Goal: Transaction & Acquisition: Book appointment/travel/reservation

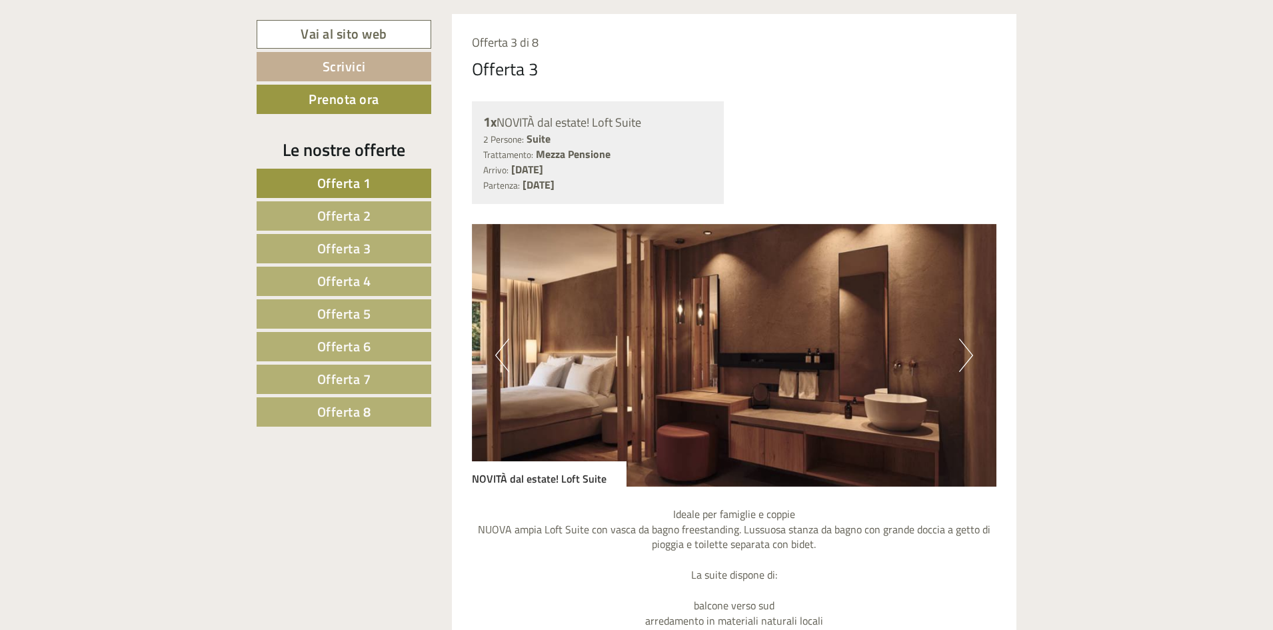
scroll to position [3456, 0]
click at [355, 415] on span "Offerta 8" at bounding box center [344, 411] width 54 height 21
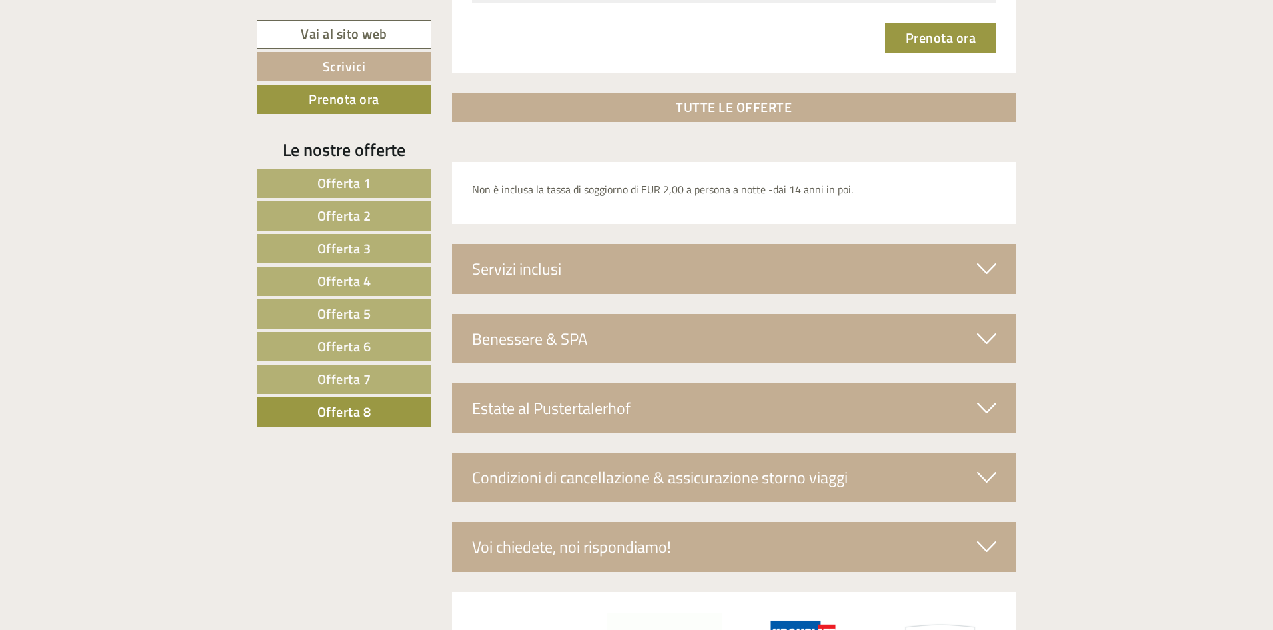
scroll to position [2049, 0]
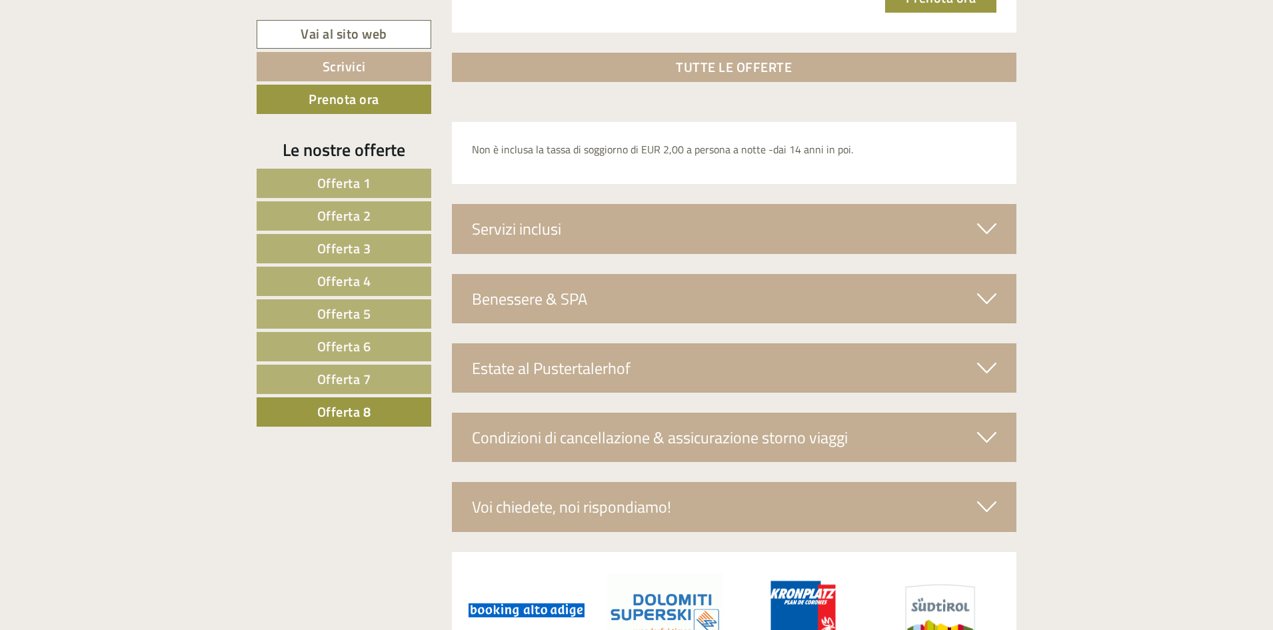
click at [929, 441] on div "Condizioni di cancellazione & assicurazione storno viaggi" at bounding box center [734, 436] width 565 height 49
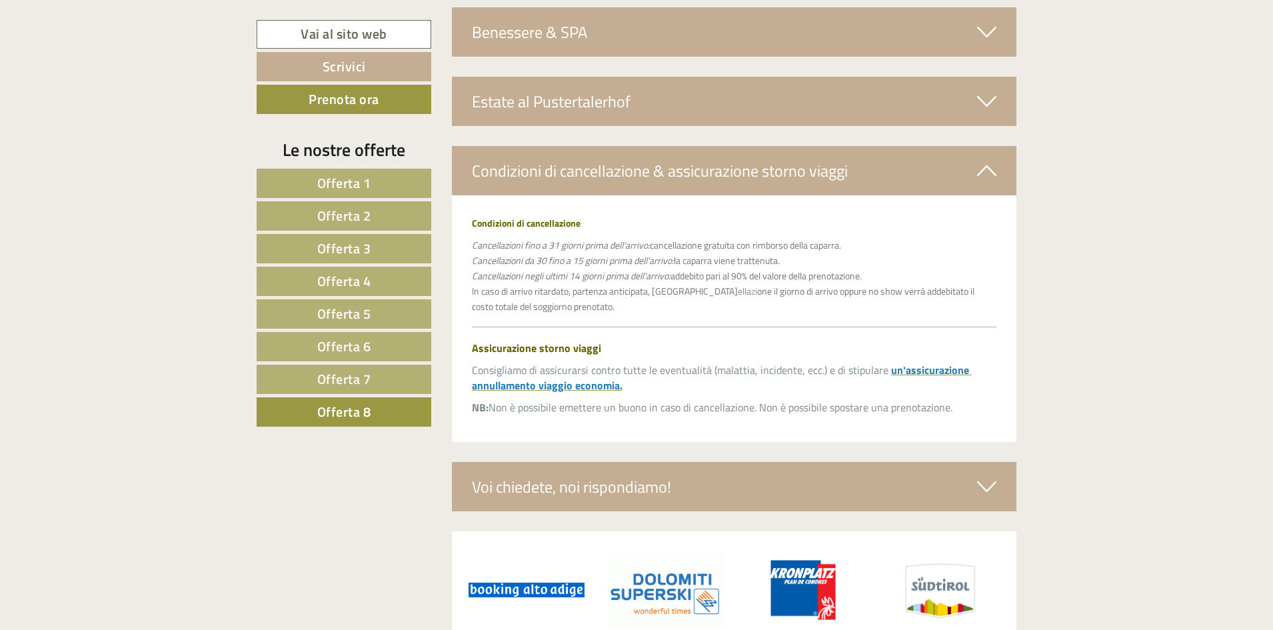
scroll to position [2380, 0]
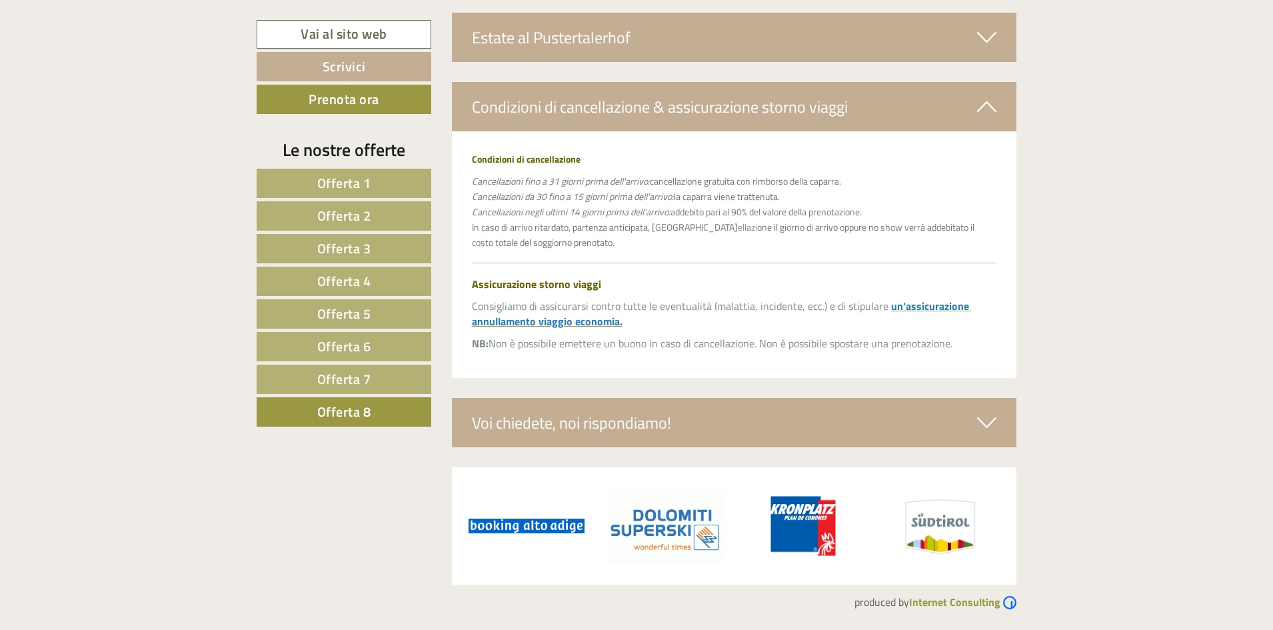
click at [871, 422] on div "Voi chiedete, noi rispondiamo!" at bounding box center [734, 422] width 565 height 49
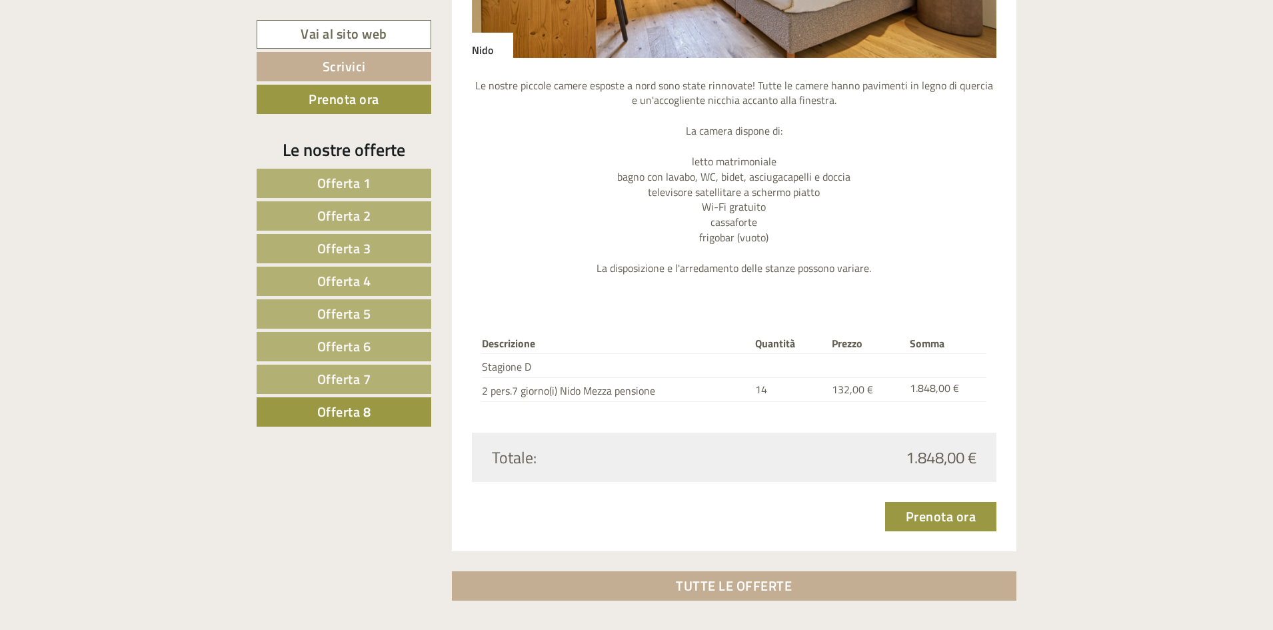
scroll to position [1532, 0]
click at [927, 519] on link "Prenota ora" at bounding box center [941, 514] width 112 height 29
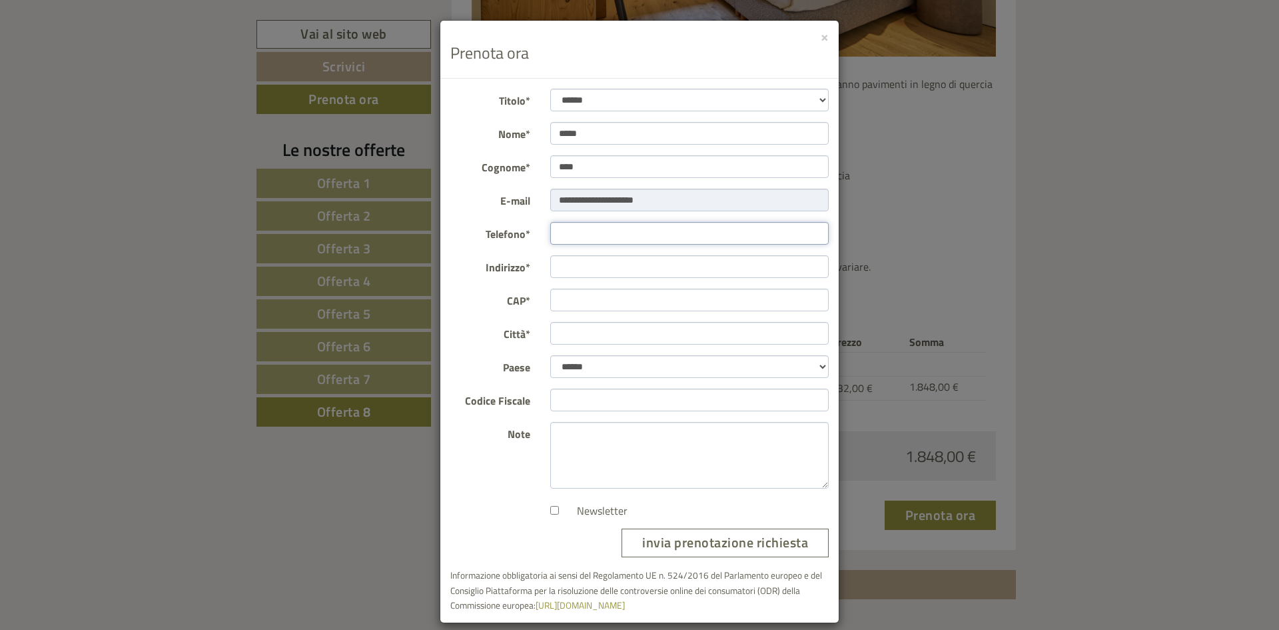
click at [638, 242] on input "Telefono*" at bounding box center [689, 233] width 279 height 23
click at [824, 38] on button "×" at bounding box center [825, 36] width 8 height 14
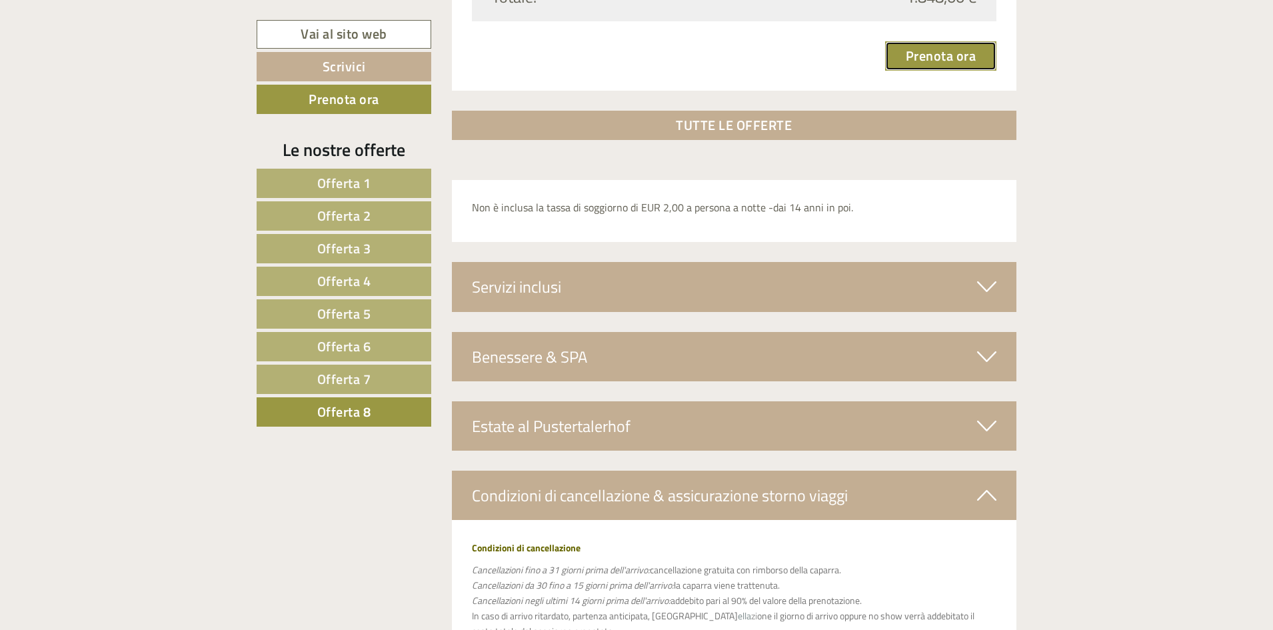
scroll to position [1999, 0]
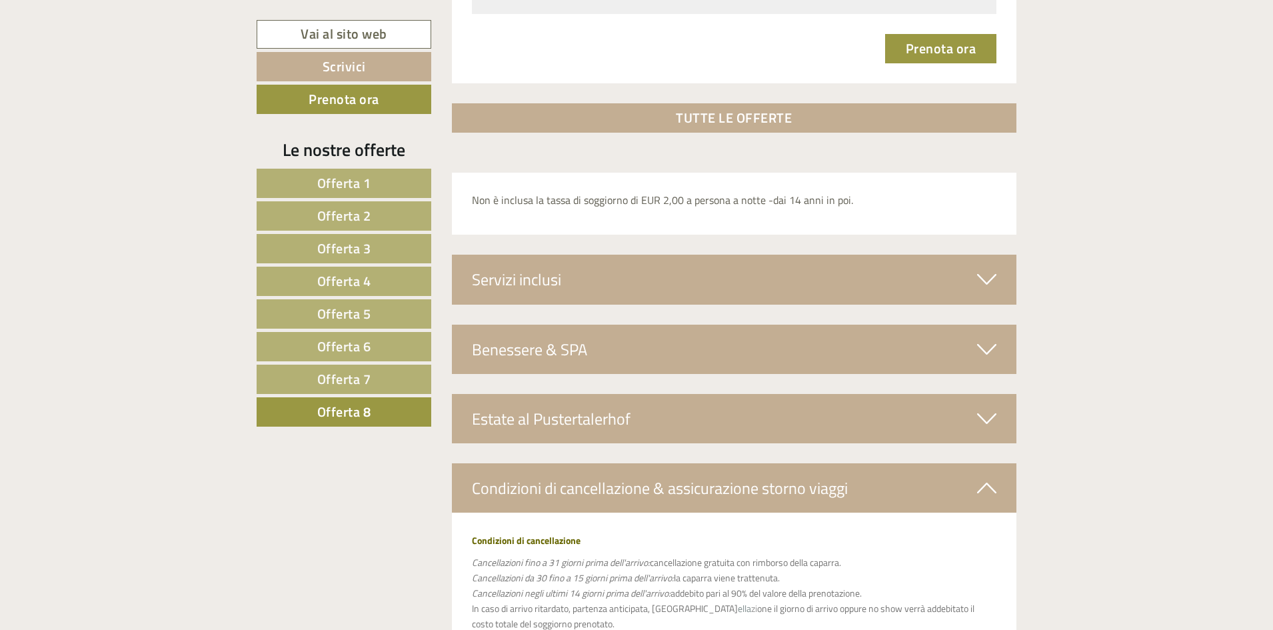
click at [763, 267] on div "Servizi inclusi" at bounding box center [734, 279] width 565 height 49
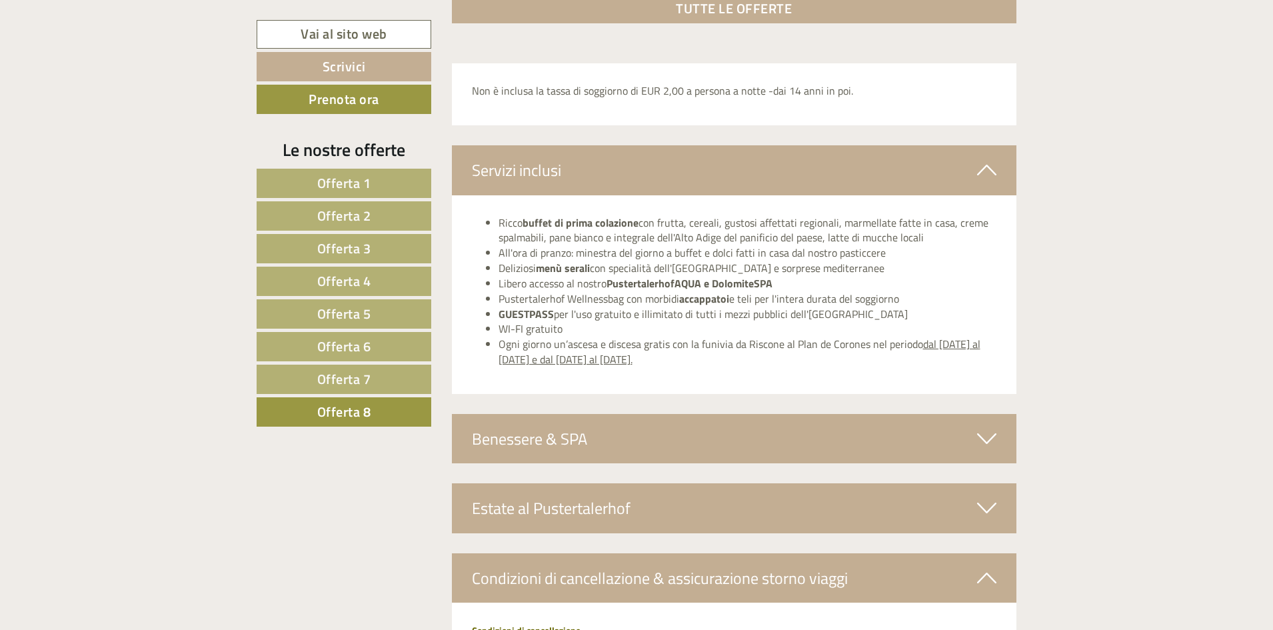
scroll to position [2132, 0]
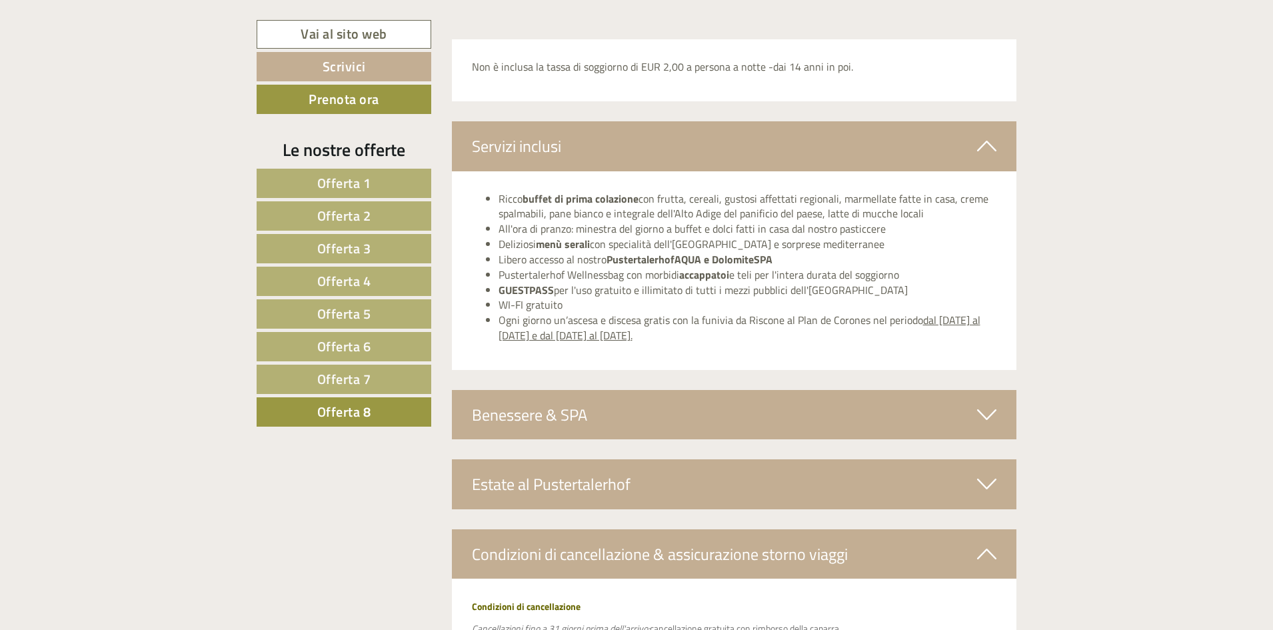
click at [742, 411] on div "Benessere & SPA" at bounding box center [734, 414] width 565 height 49
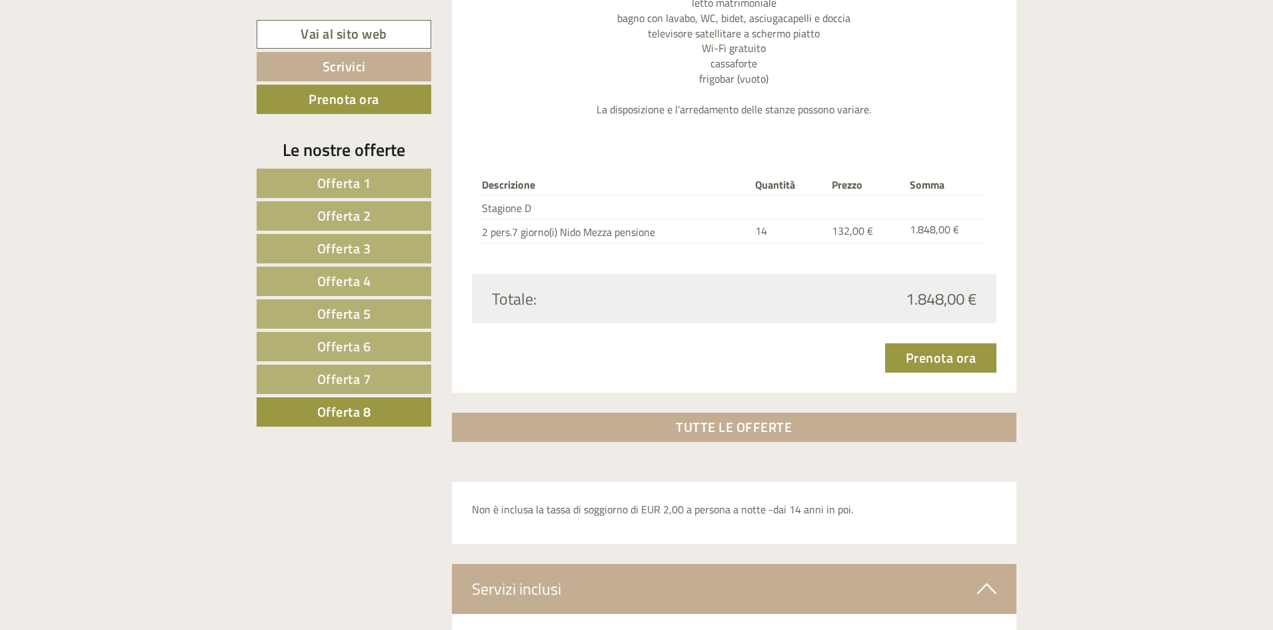
scroll to position [1666, 0]
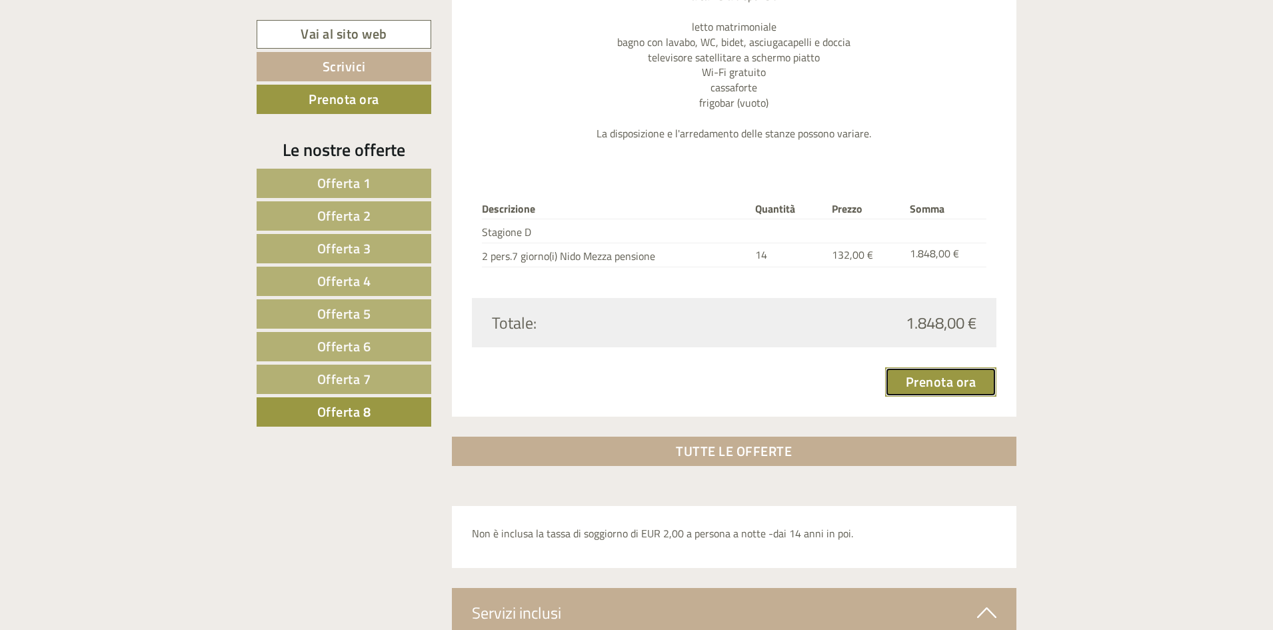
click at [909, 385] on link "Prenota ora" at bounding box center [941, 381] width 112 height 29
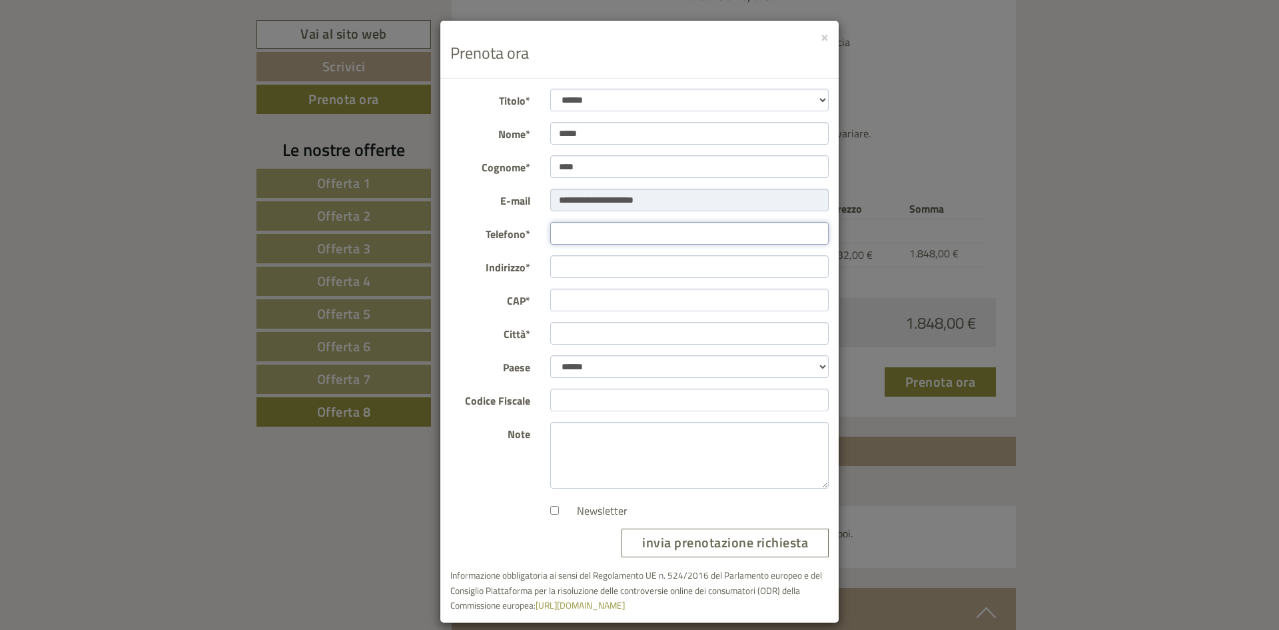
click at [603, 228] on input "Telefono*" at bounding box center [689, 233] width 279 height 23
type input "**********"
click at [620, 279] on form "**********" at bounding box center [639, 351] width 378 height 524
type input "**********"
click at [638, 296] on input "CAP*" at bounding box center [689, 299] width 279 height 23
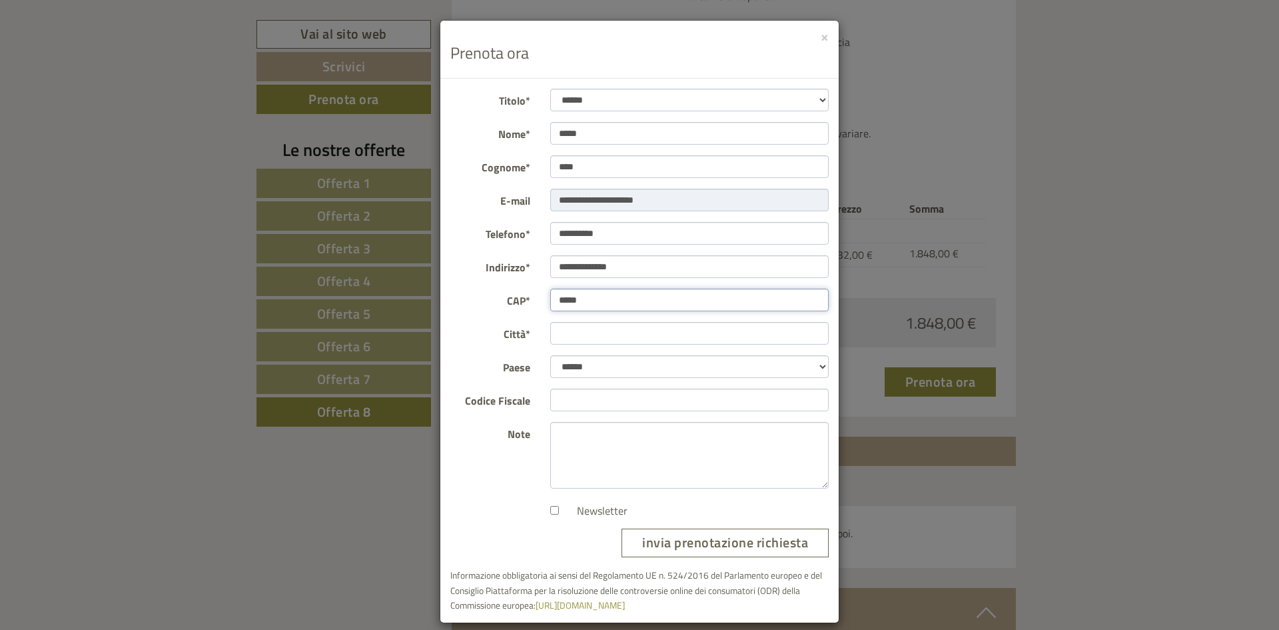
type input "*****"
click at [640, 345] on div at bounding box center [689, 333] width 299 height 23
click at [642, 335] on input "Città*" at bounding box center [689, 333] width 279 height 23
type input "**********"
click at [656, 402] on input "Codice Fiscale" at bounding box center [689, 399] width 279 height 23
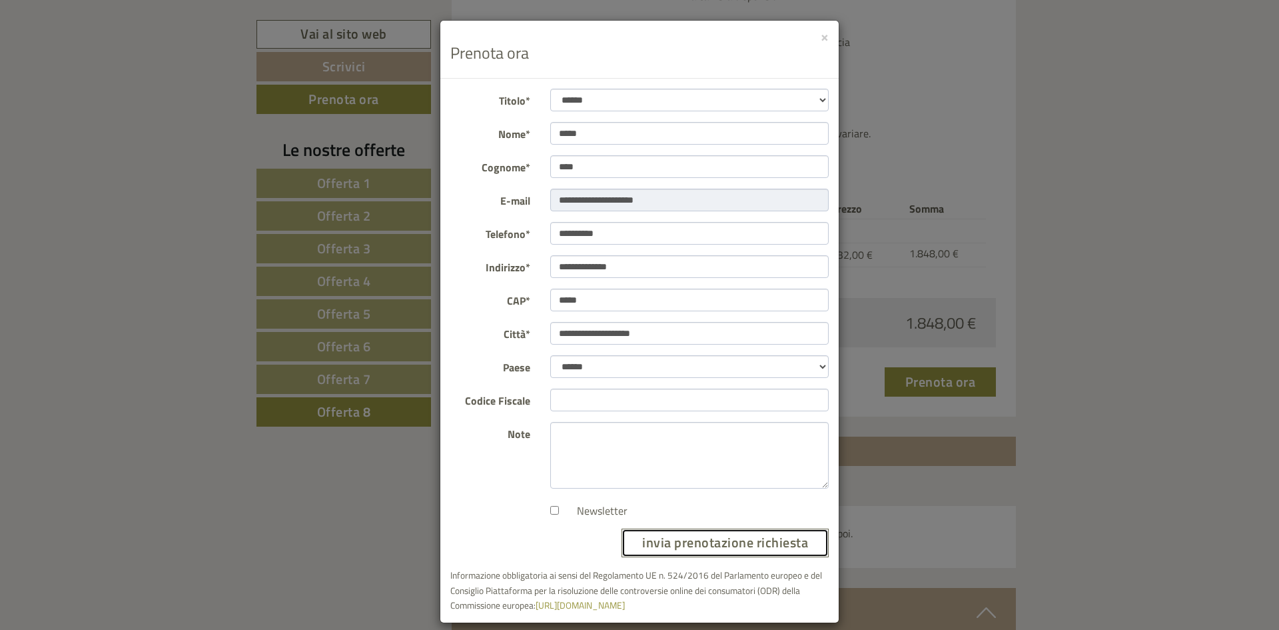
click at [752, 530] on button "invia prenotazione richiesta" at bounding box center [725, 542] width 207 height 29
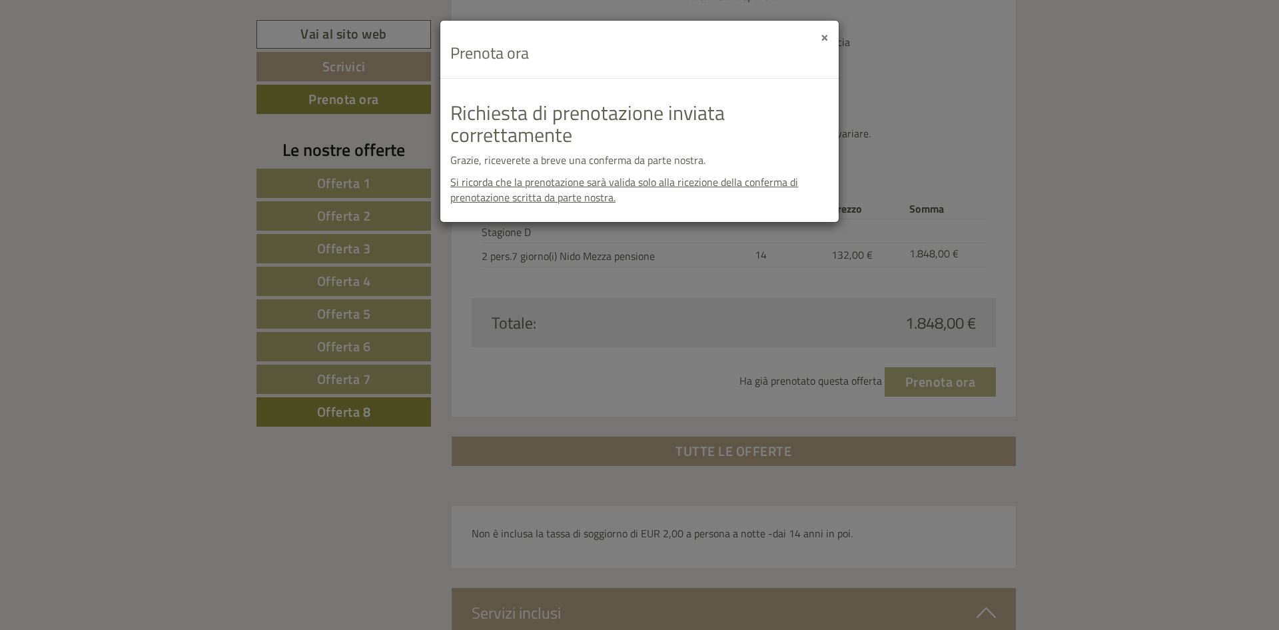
click at [828, 37] on button "×" at bounding box center [825, 36] width 8 height 14
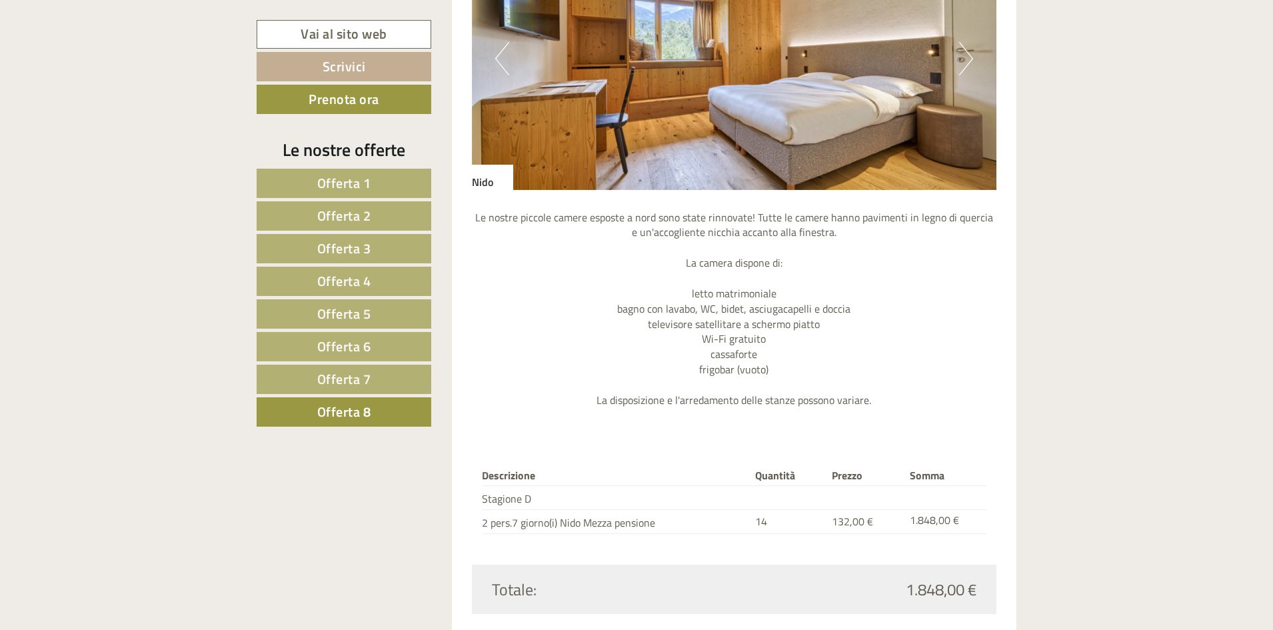
scroll to position [1066, 0]
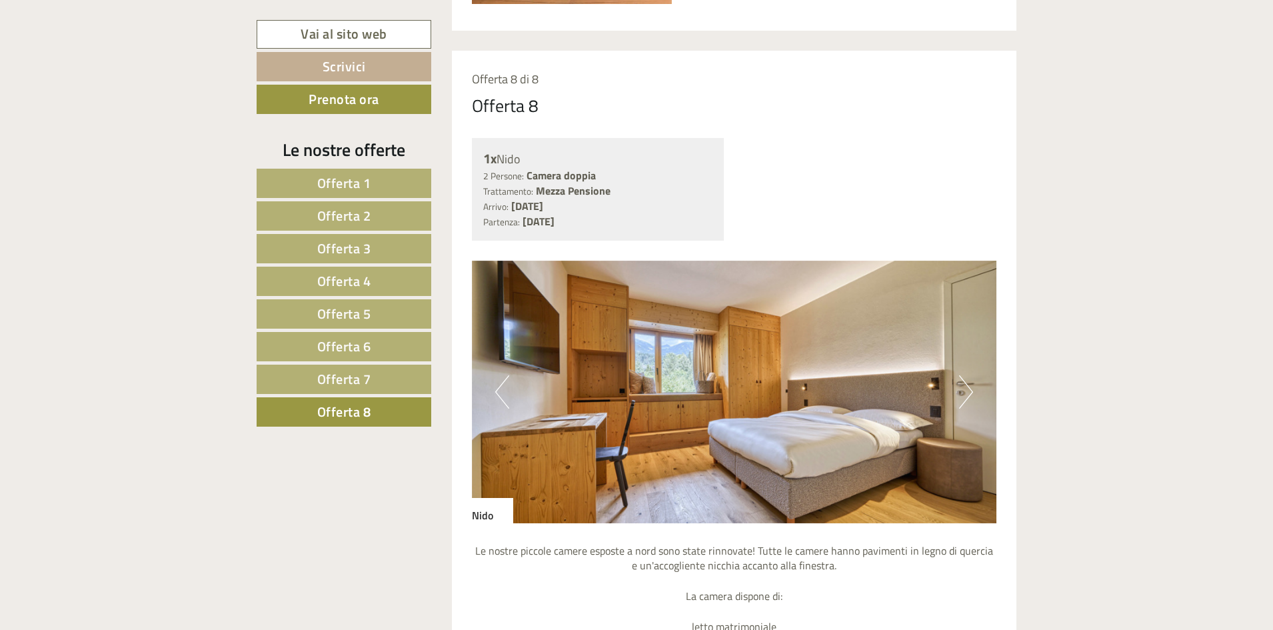
drag, startPoint x: 0, startPoint y: 297, endPoint x: 19, endPoint y: 266, distance: 36.8
